Goal: Check status: Check status

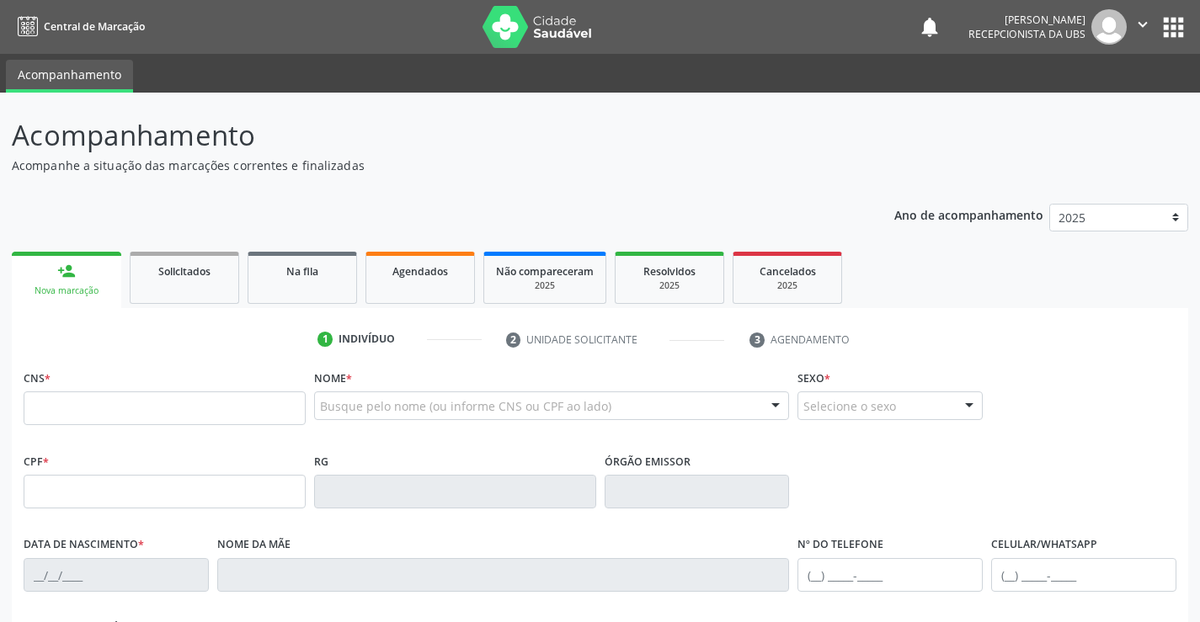
click at [0, 157] on div "Acompanhamento Acompanhe a situação das marcações correntes e finalizadas Relat…" at bounding box center [600, 503] width 1200 height 820
click at [434, 266] on span "Agendados" at bounding box center [420, 271] width 56 height 14
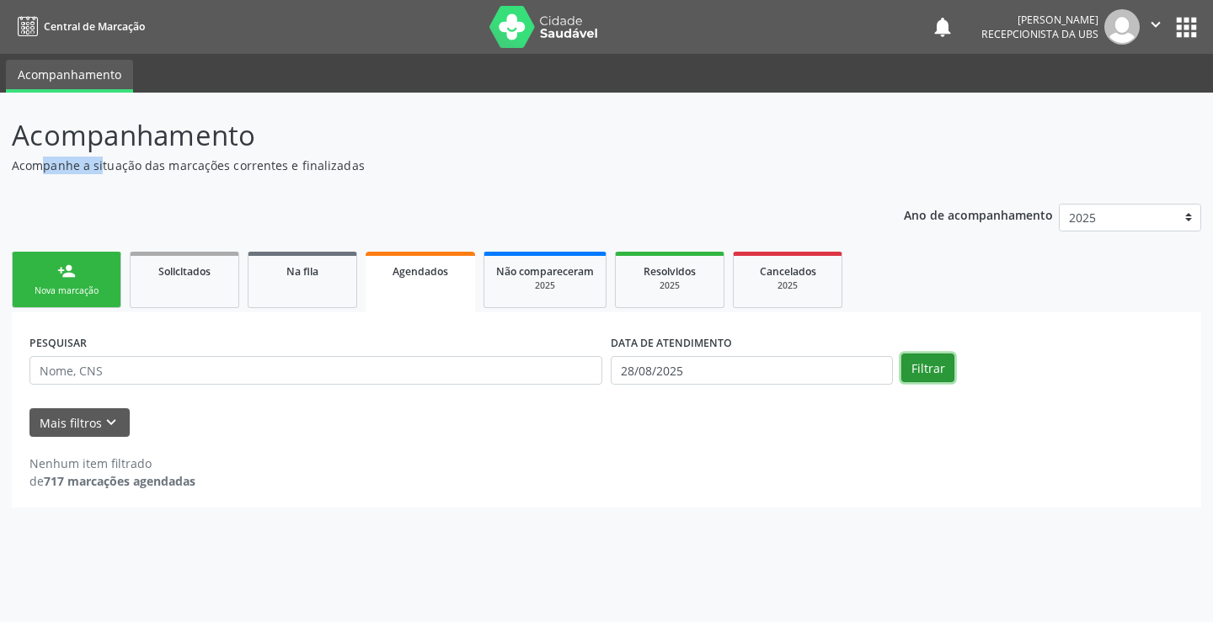
click at [928, 371] on button "Filtrar" at bounding box center [927, 368] width 53 height 29
click at [927, 368] on button "Filtrar" at bounding box center [927, 368] width 53 height 29
click at [656, 386] on div "DATA DE ATENDIMENTO [DATE]" at bounding box center [751, 363] width 291 height 66
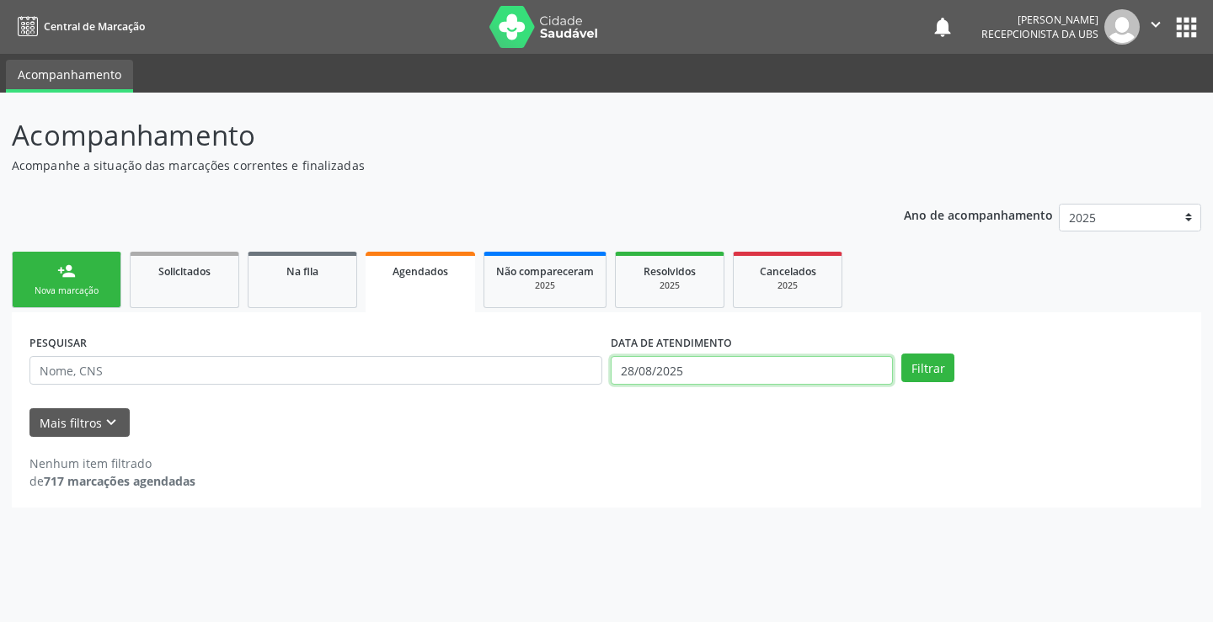
click at [657, 367] on input "28/08/2025" at bounding box center [751, 370] width 282 height 29
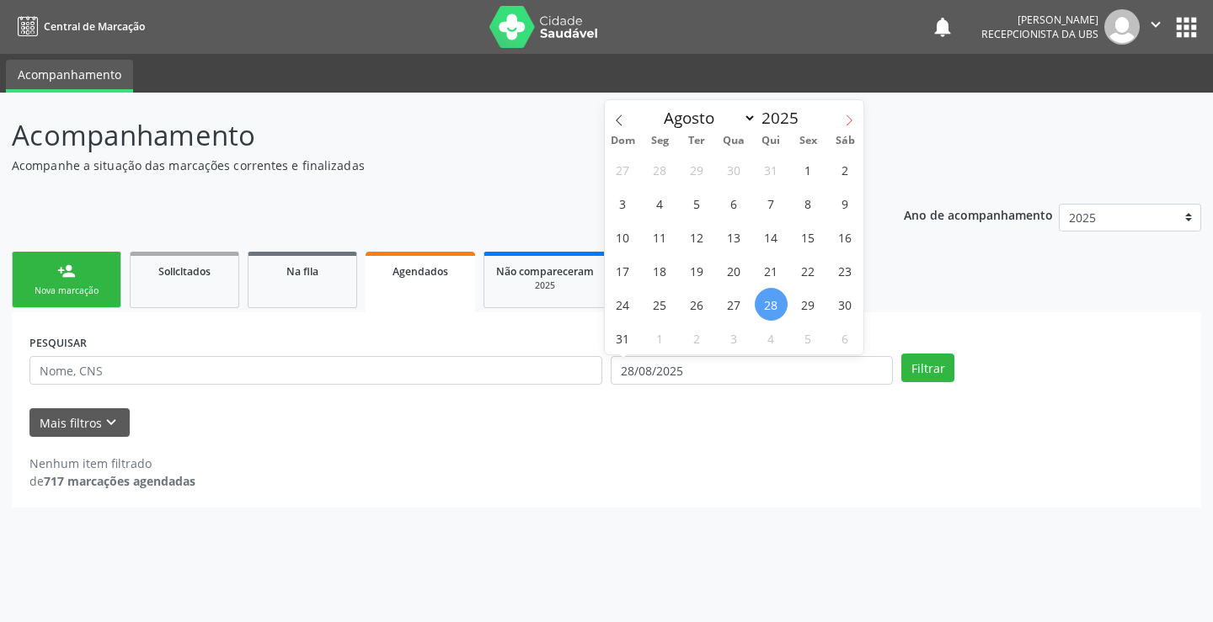
click at [850, 111] on span at bounding box center [848, 114] width 29 height 29
select select "8"
click at [647, 166] on span "1" at bounding box center [659, 169] width 33 height 33
type input "[DATE]"
click at [648, 166] on span "1" at bounding box center [659, 169] width 33 height 33
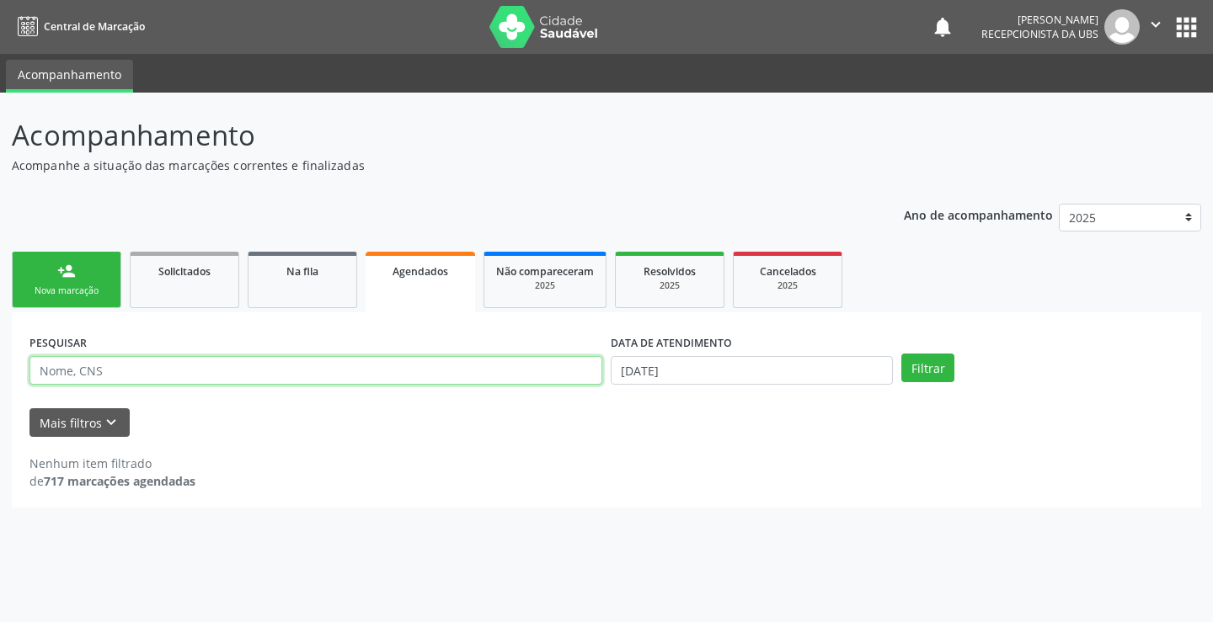
click at [89, 358] on input "text" at bounding box center [315, 370] width 573 height 29
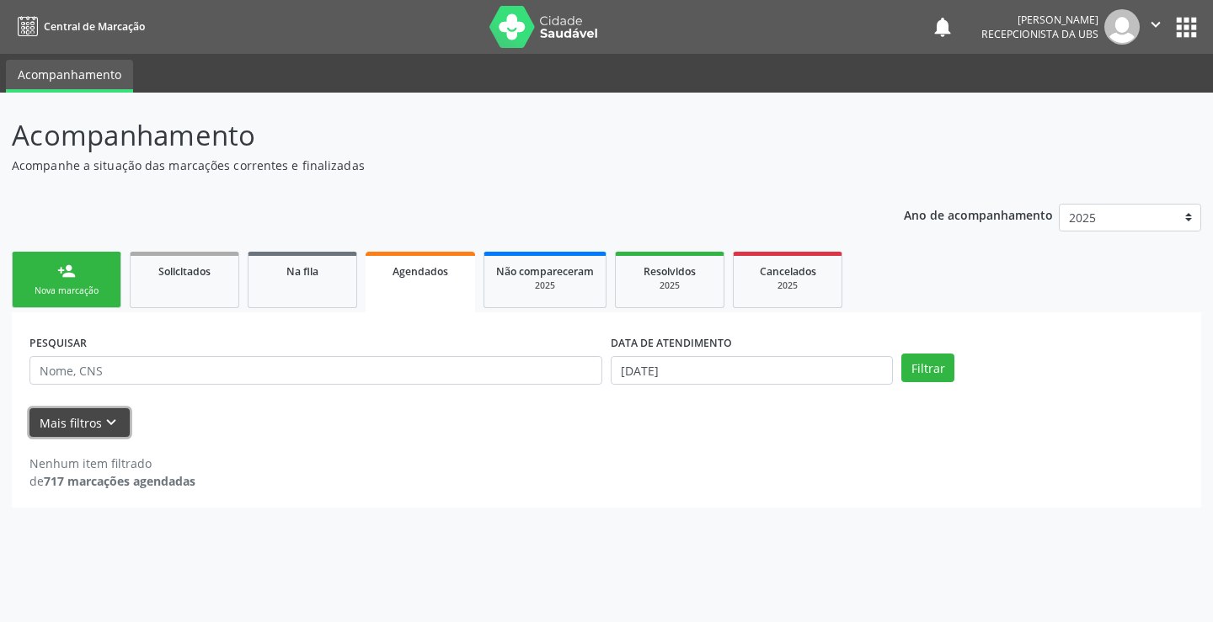
click at [45, 433] on button "Mais filtros keyboard_arrow_down" at bounding box center [79, 422] width 100 height 29
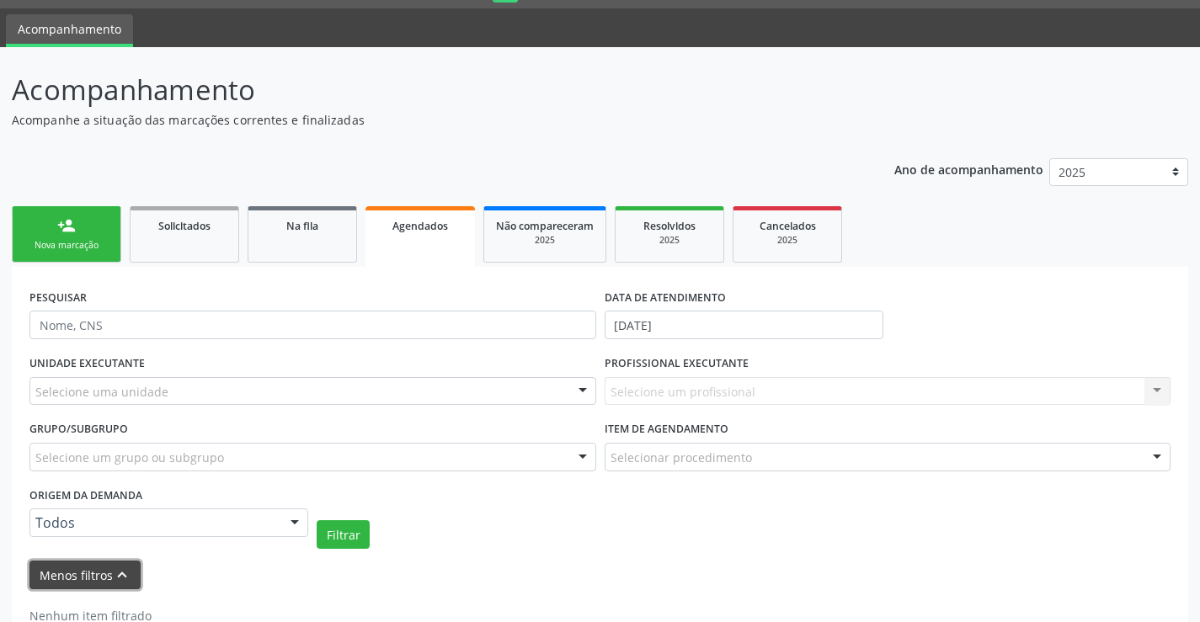
scroll to position [95, 0]
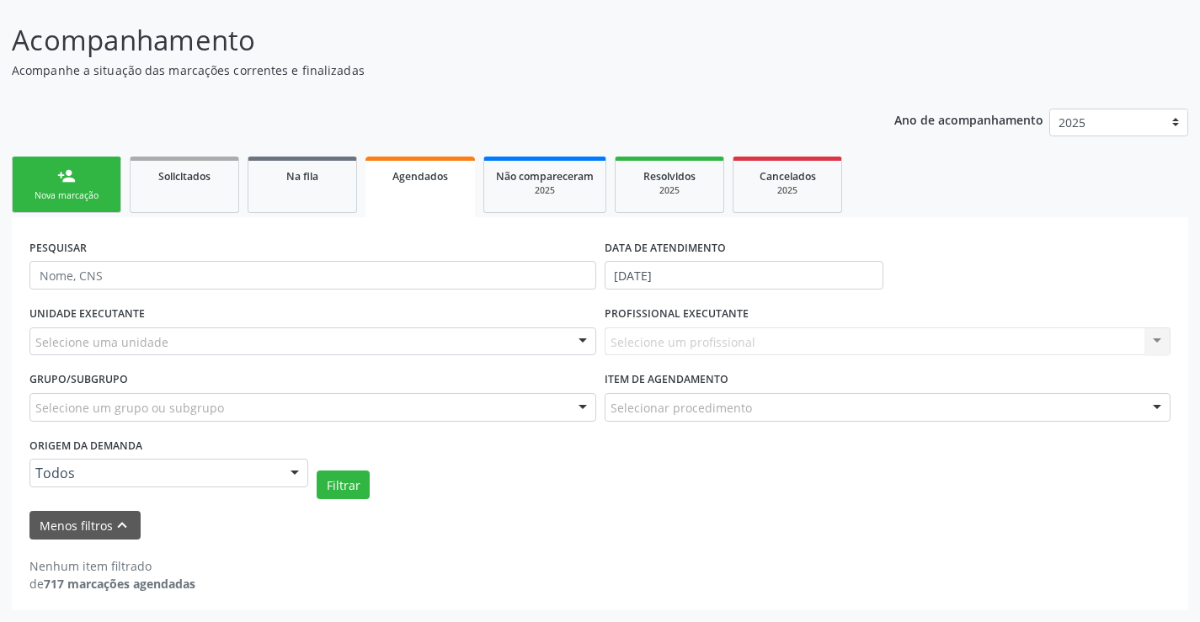
click at [586, 344] on div at bounding box center [582, 342] width 25 height 29
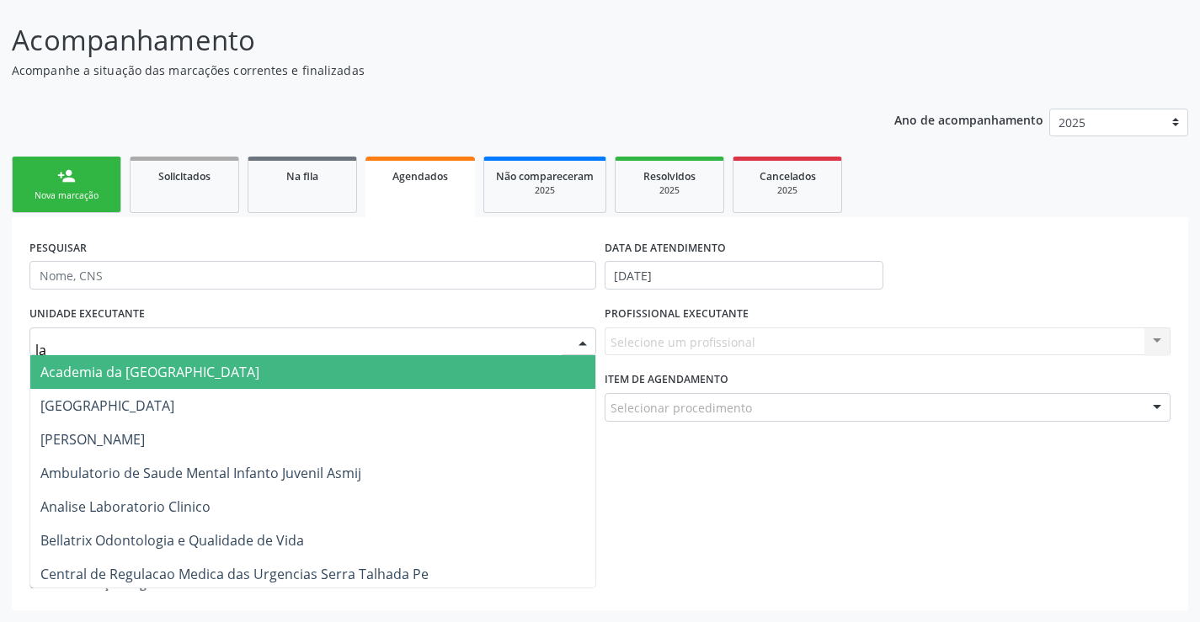
type input "lab"
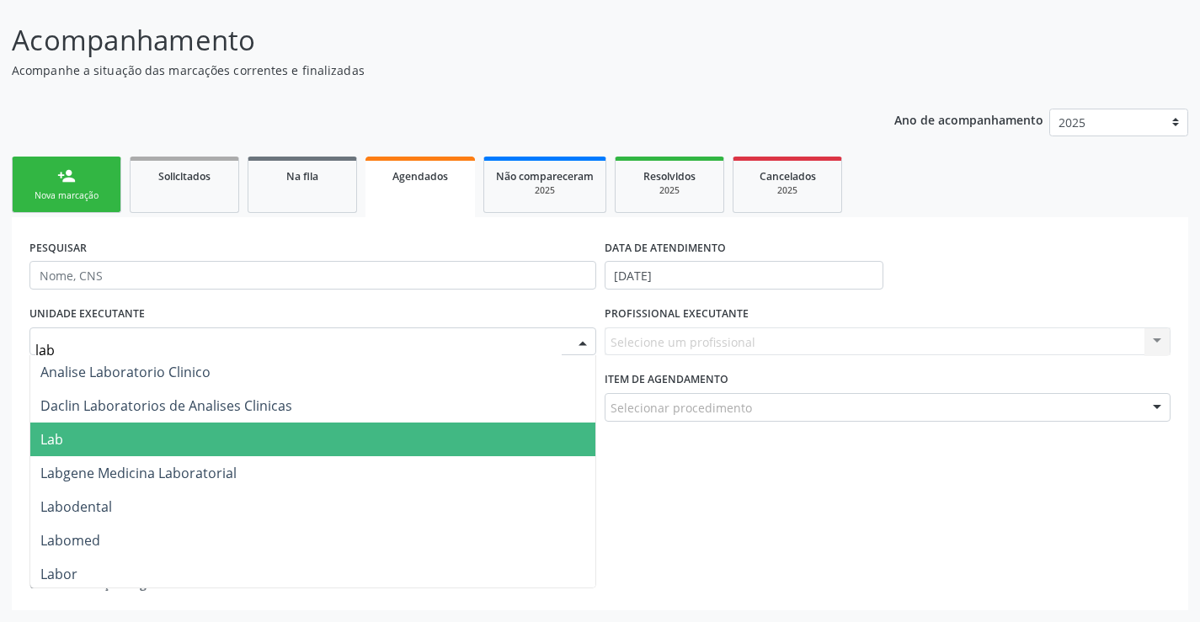
click at [48, 440] on span "Lab" at bounding box center [51, 439] width 23 height 19
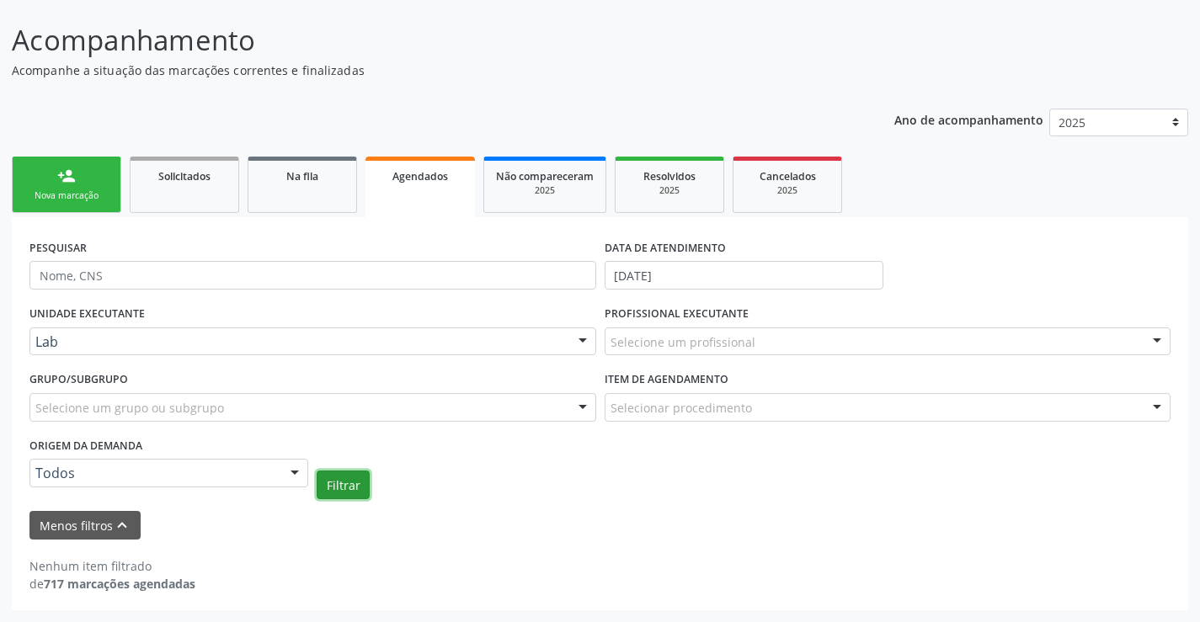
click at [349, 477] on button "Filtrar" at bounding box center [343, 485] width 53 height 29
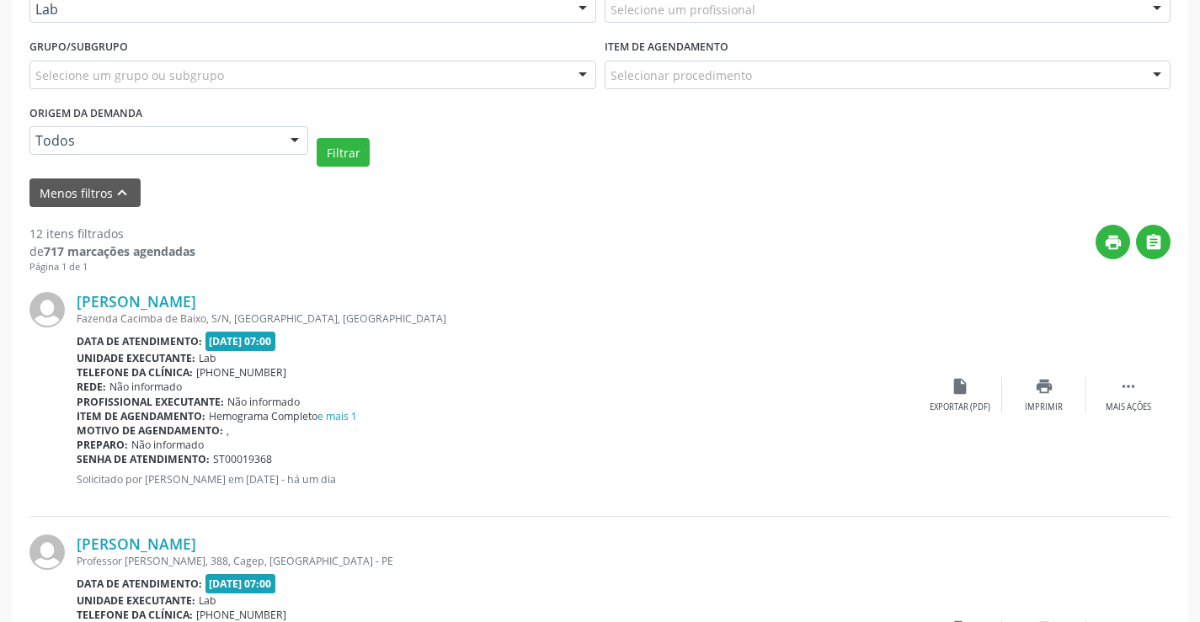
scroll to position [455, 0]
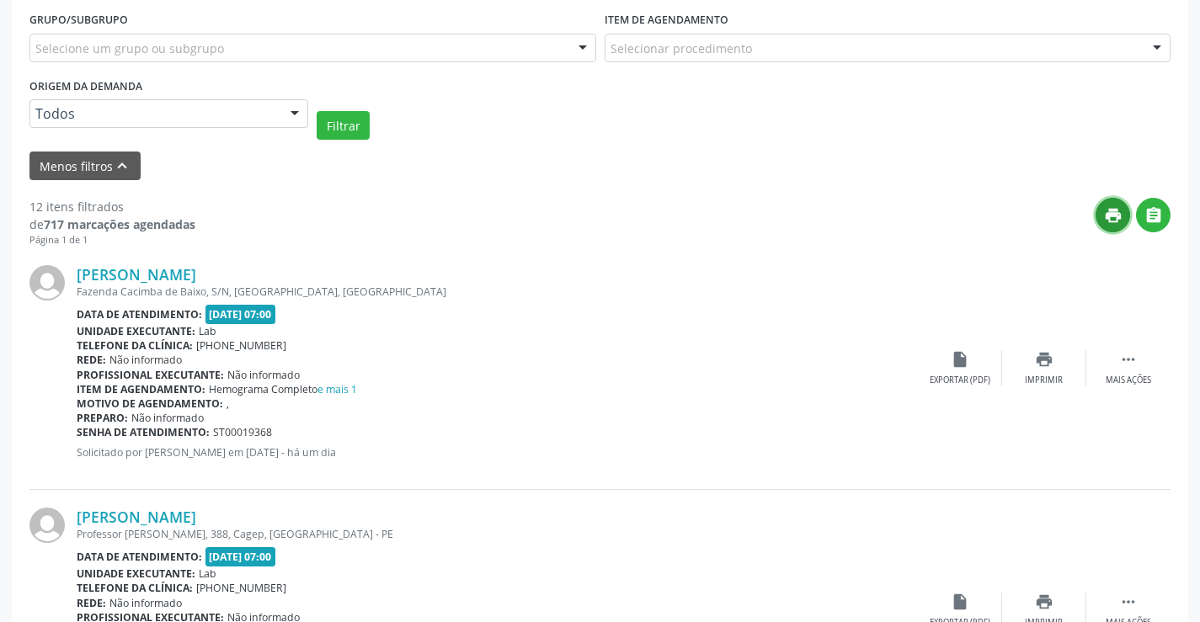
click at [1113, 205] on button "print" at bounding box center [1112, 215] width 35 height 35
